Goal: Information Seeking & Learning: Stay updated

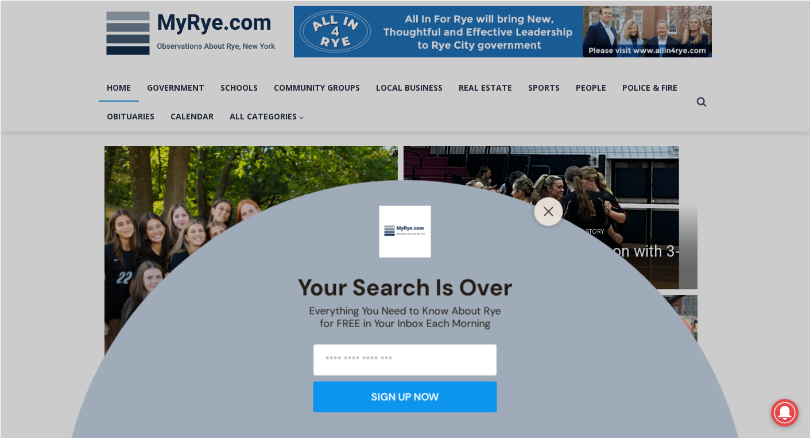
scroll to position [188, 0]
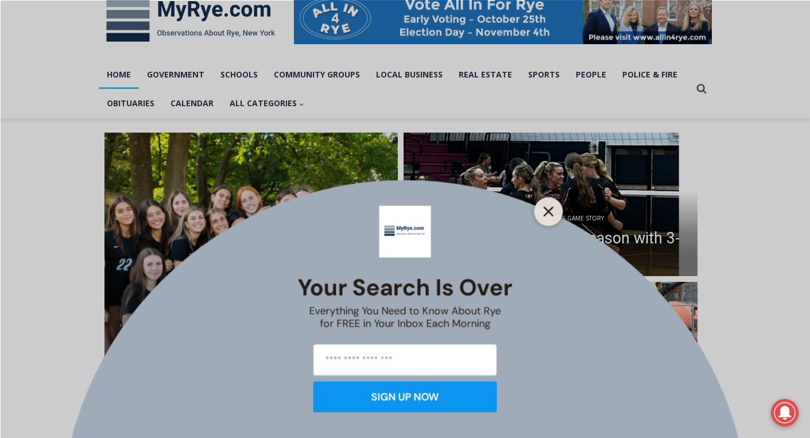
click at [549, 210] on icon "Close" at bounding box center [549, 211] width 10 height 10
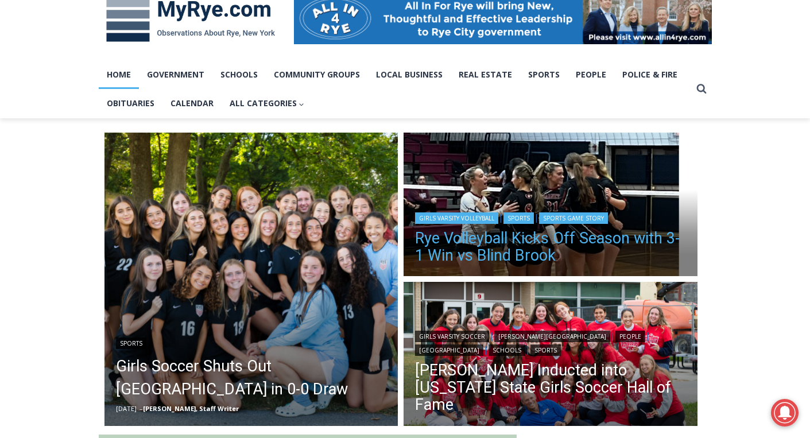
click at [482, 250] on link "Rye Volleyball Kicks Off Season with 3-1 Win vs Blind Brook" at bounding box center [550, 247] width 271 height 34
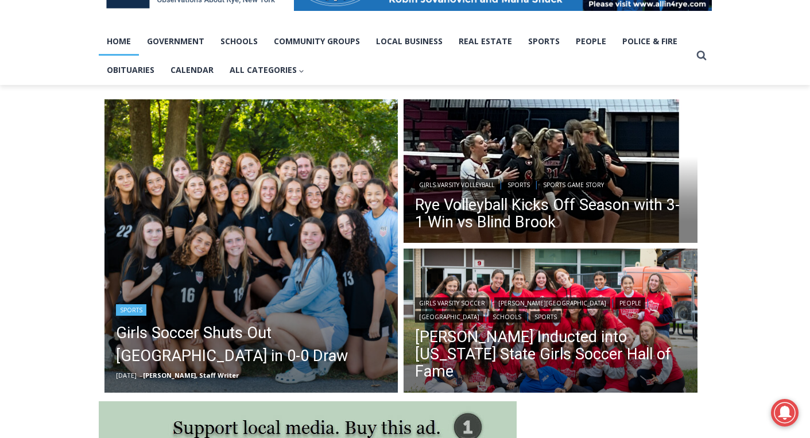
scroll to position [287, 0]
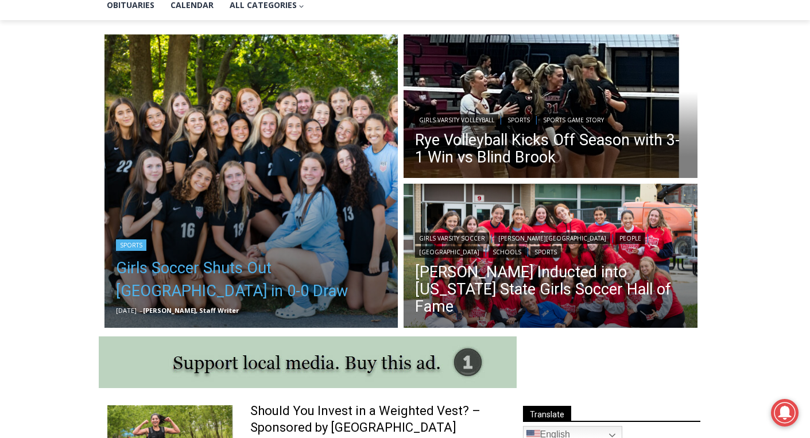
click at [279, 271] on link "Girls Soccer Shuts Out Eastchester in 0-0 Draw" at bounding box center [251, 280] width 271 height 46
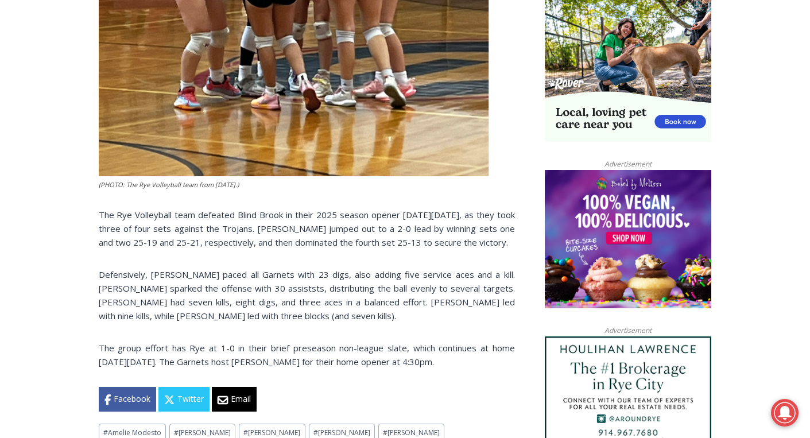
scroll to position [770, 0]
